Goal: Information Seeking & Learning: Learn about a topic

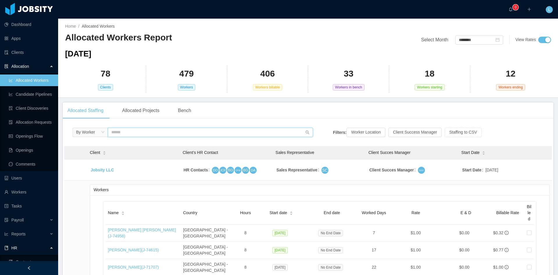
click at [123, 128] on input "text" at bounding box center [210, 132] width 205 height 9
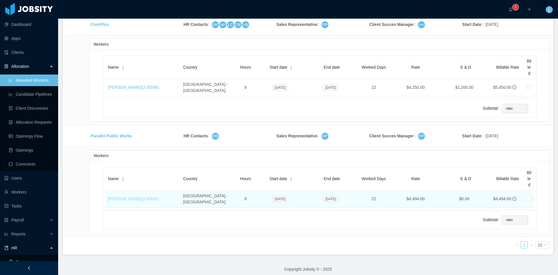
type input "******"
click at [152, 196] on link "[PERSON_NAME] (J- 35241 )" at bounding box center [133, 198] width 51 height 5
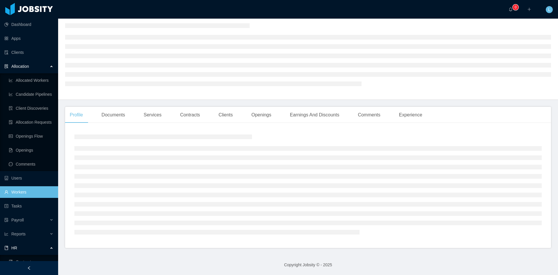
scroll to position [20, 0]
click at [360, 116] on div "Comments" at bounding box center [369, 116] width 32 height 16
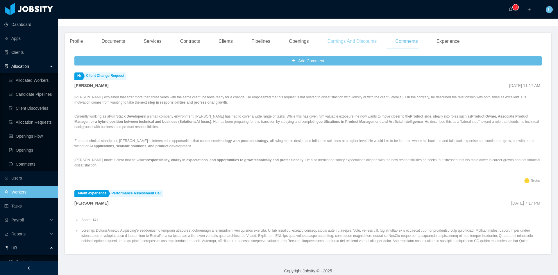
scroll to position [37, 0]
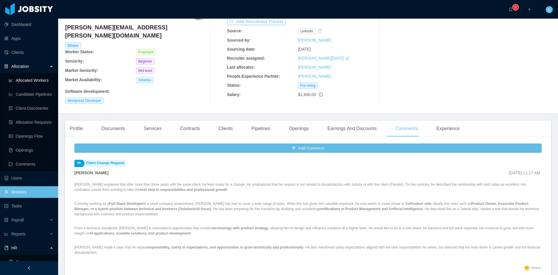
click at [41, 74] on link "Allocated Workers" at bounding box center [31, 80] width 45 height 12
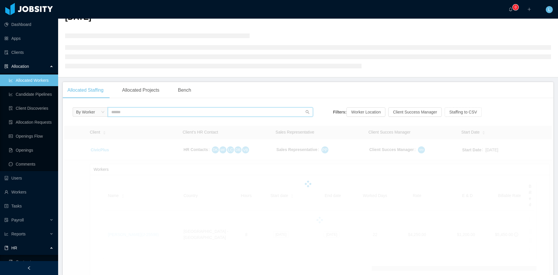
click at [191, 110] on input "text" at bounding box center [210, 111] width 205 height 9
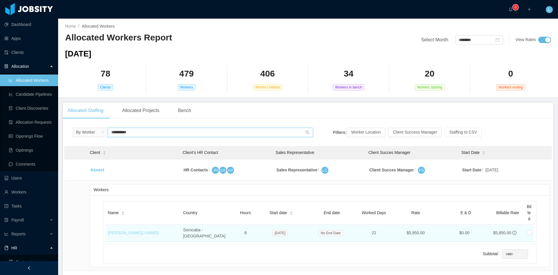
type input "**********"
click at [140, 230] on link "[PERSON_NAME] (J- 64683 )" at bounding box center [133, 232] width 51 height 5
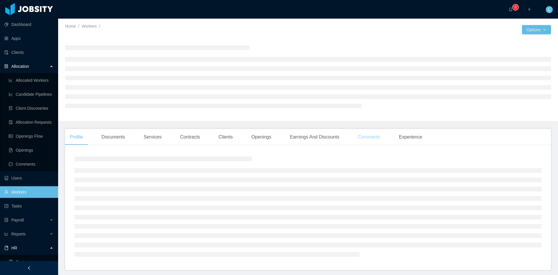
click at [366, 132] on div "Comments" at bounding box center [369, 137] width 32 height 16
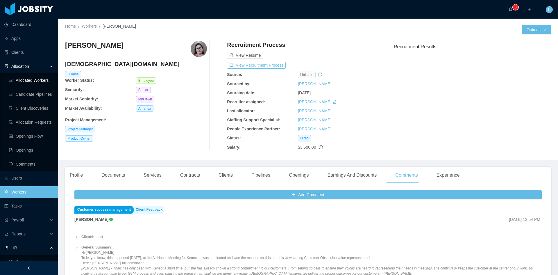
click at [26, 79] on link "Allocated Workers" at bounding box center [31, 80] width 45 height 12
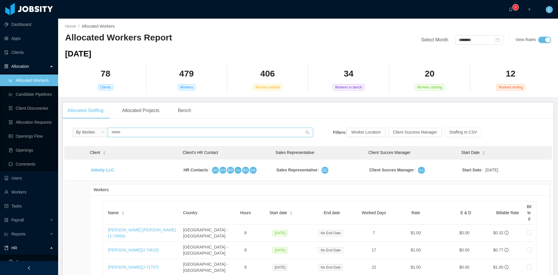
click at [129, 130] on input "text" at bounding box center [210, 132] width 205 height 9
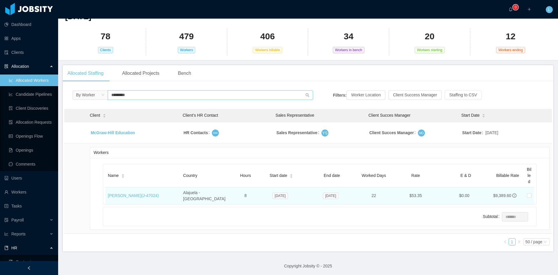
type input "*********"
click at [137, 189] on td "[PERSON_NAME] (J- 47024 )" at bounding box center [142, 195] width 75 height 17
click at [137, 193] on link "[PERSON_NAME] (J- 47024 )" at bounding box center [133, 195] width 51 height 5
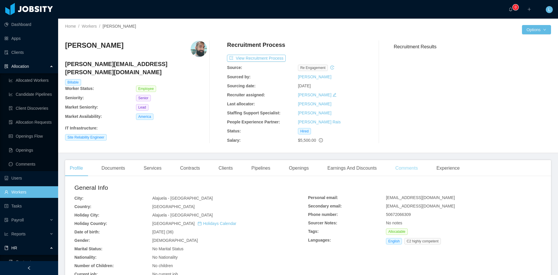
click at [395, 168] on div "Comments" at bounding box center [407, 168] width 32 height 16
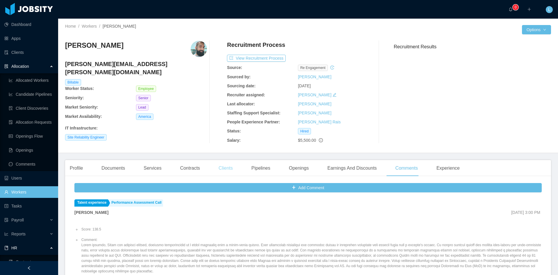
click at [226, 169] on div "Clients" at bounding box center [226, 168] width 24 height 16
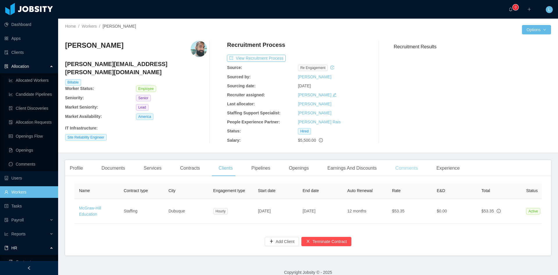
click at [402, 169] on div "Comments" at bounding box center [407, 168] width 32 height 16
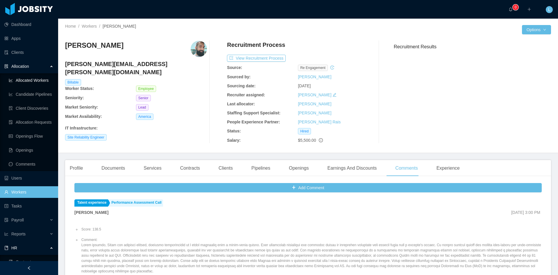
click at [39, 81] on link "Allocated Workers" at bounding box center [31, 80] width 45 height 12
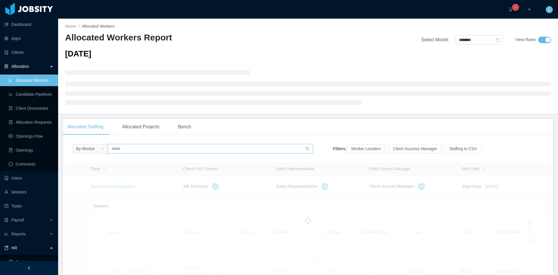
click at [166, 146] on input "text" at bounding box center [210, 148] width 205 height 9
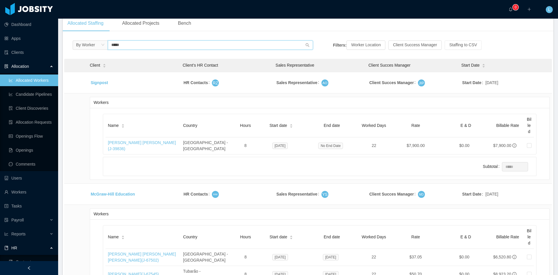
scroll to position [116, 0]
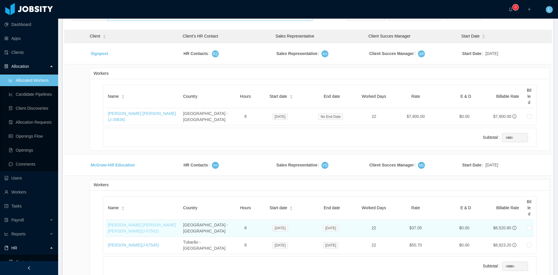
type input "*****"
click at [142, 224] on tbody "Signpost HR Contacts RZ Sales Representative AO Client Succes Manager JIP Start…" at bounding box center [308, 163] width 488 height 240
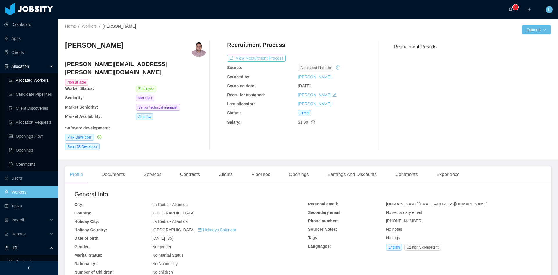
click at [28, 80] on link "Allocated Workers" at bounding box center [31, 80] width 45 height 12
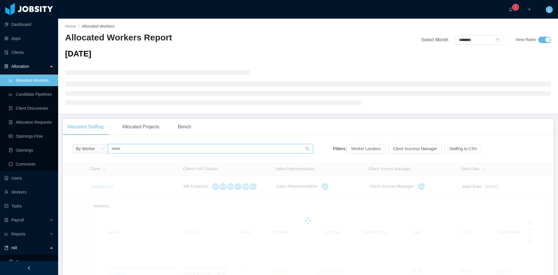
click at [155, 151] on input "text" at bounding box center [210, 148] width 205 height 9
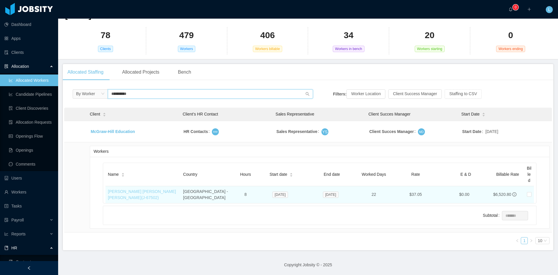
type input "**********"
click at [152, 189] on link "[PERSON_NAME] [PERSON_NAME] [PERSON_NAME] (J- 67502 )" at bounding box center [142, 194] width 68 height 11
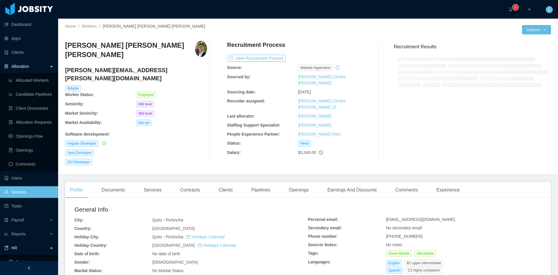
click at [227, 182] on div "Clients" at bounding box center [226, 190] width 24 height 16
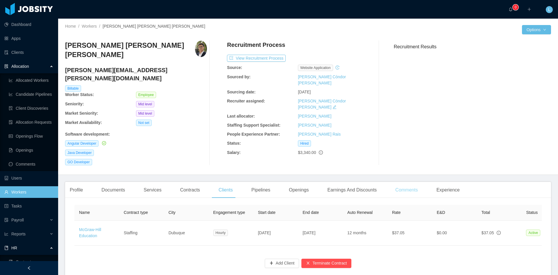
click at [405, 182] on div "Comments" at bounding box center [407, 190] width 32 height 16
